Goal: Task Accomplishment & Management: Use online tool/utility

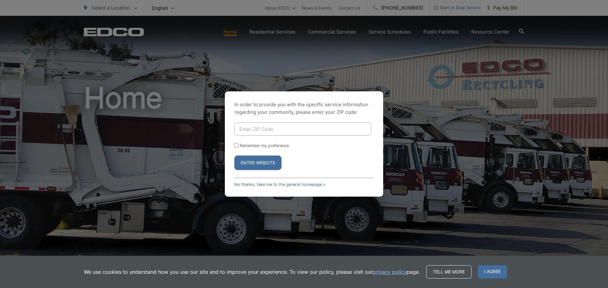
click at [272, 130] on input "Enter ZIP Code" at bounding box center [302, 128] width 137 height 13
type input "92028"
click at [260, 162] on button "Enter Website" at bounding box center [257, 163] width 47 height 15
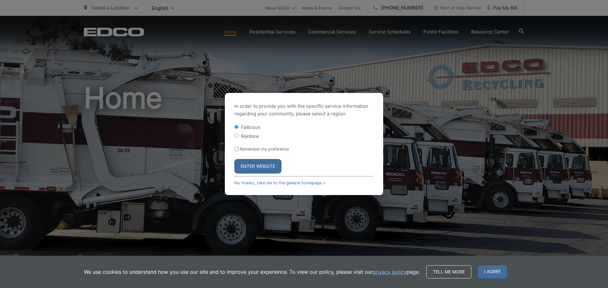
click at [253, 166] on button "Enter Website" at bounding box center [257, 166] width 47 height 15
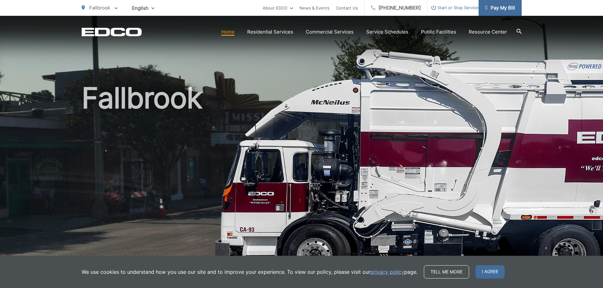
click at [498, 9] on span "Pay My Bill" at bounding box center [500, 8] width 30 height 8
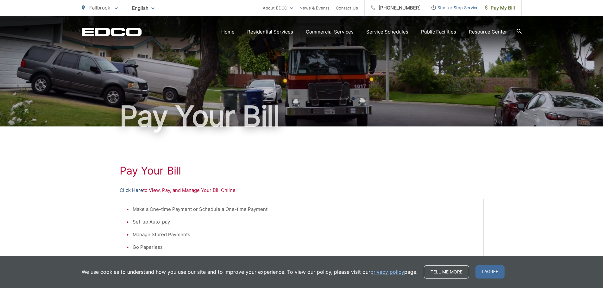
click at [131, 191] on link "Click Here" at bounding box center [131, 191] width 23 height 8
